Goal: Navigation & Orientation: Find specific page/section

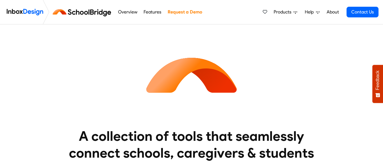
click at [173, 88] on img at bounding box center [191, 74] width 101 height 101
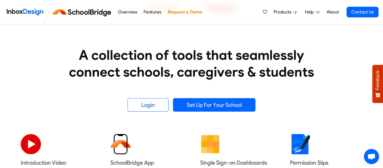
scroll to position [82, 0]
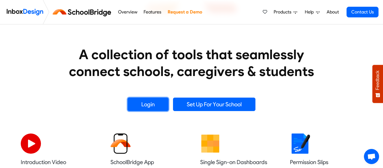
click at [143, 102] on link "Login" at bounding box center [148, 104] width 41 height 13
